Goal: Navigation & Orientation: Find specific page/section

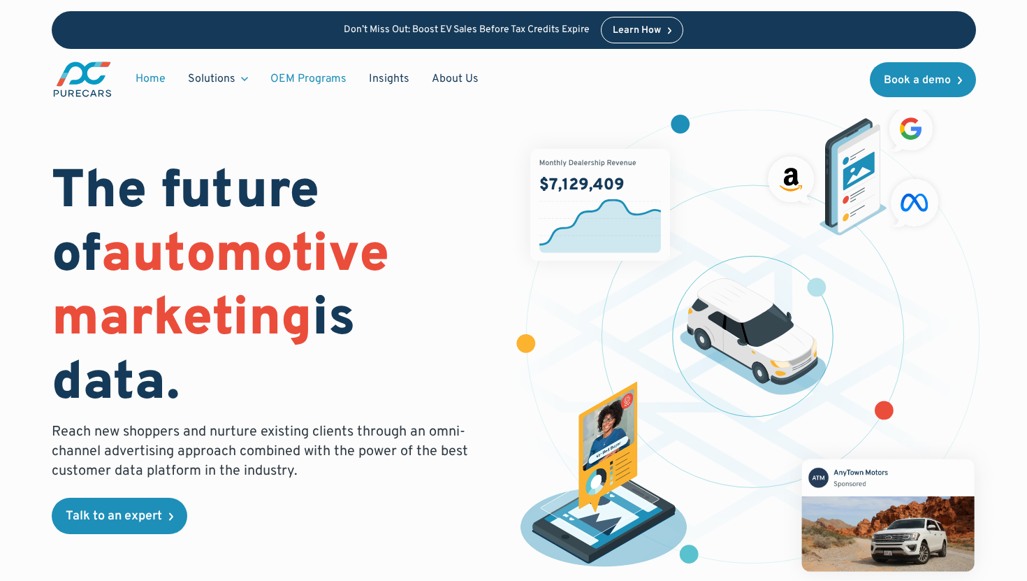
click at [312, 75] on link "OEM Programs" at bounding box center [308, 79] width 99 height 27
click at [444, 80] on link "About Us" at bounding box center [455, 79] width 69 height 27
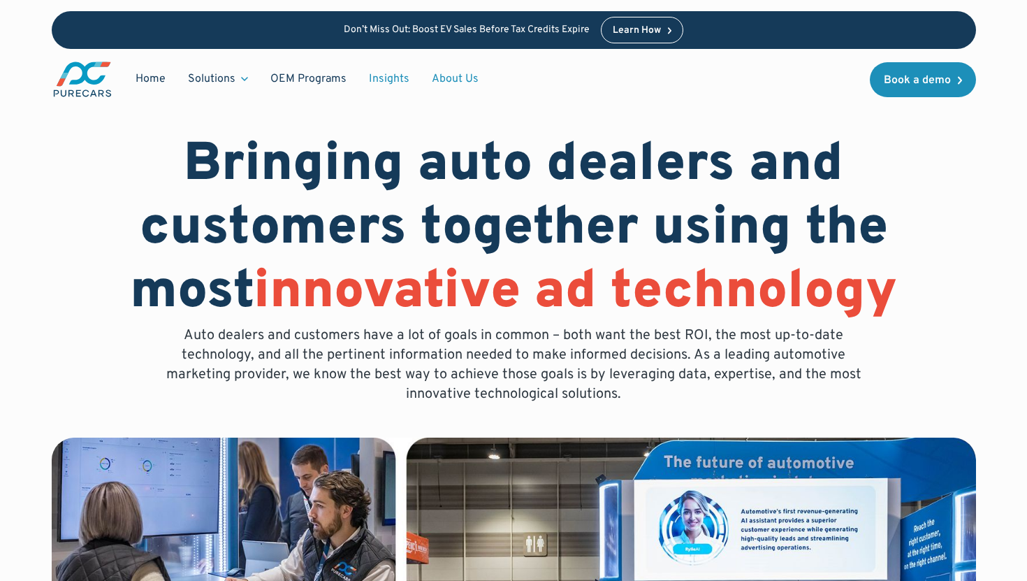
click at [393, 86] on link "Insights" at bounding box center [389, 79] width 63 height 27
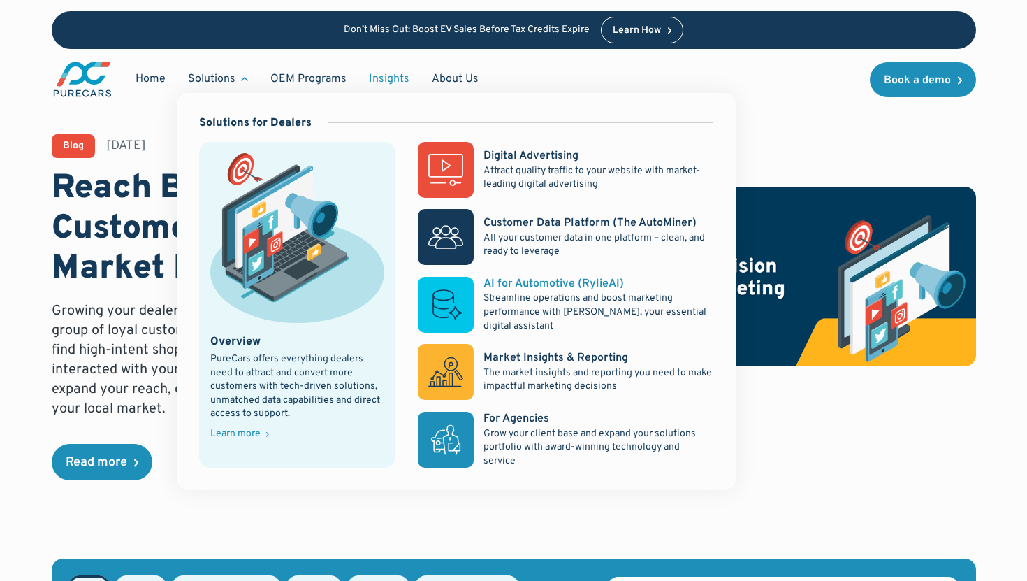
click at [526, 282] on div "AI for Automotive (RylieAI)" at bounding box center [554, 283] width 140 height 15
